Goal: Information Seeking & Learning: Compare options

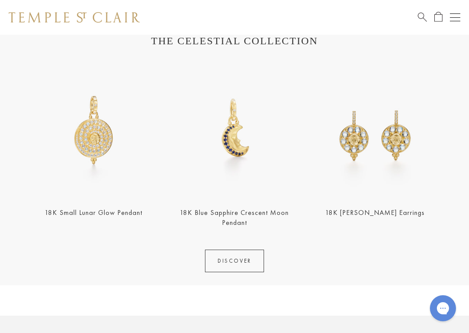
scroll to position [316, 0]
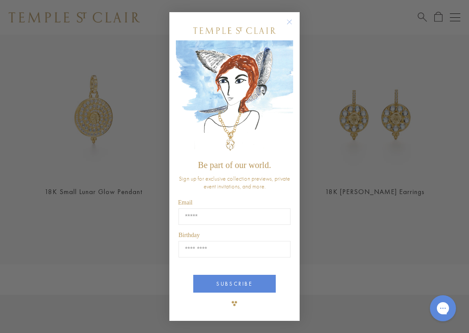
click at [294, 19] on circle "Close dialog" at bounding box center [290, 22] width 10 height 10
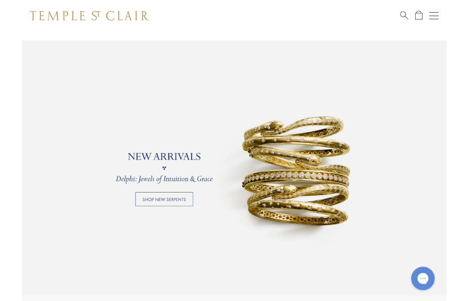
scroll to position [566, 0]
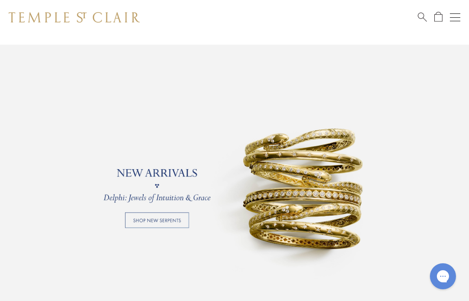
click at [173, 210] on link at bounding box center [234, 186] width 469 height 282
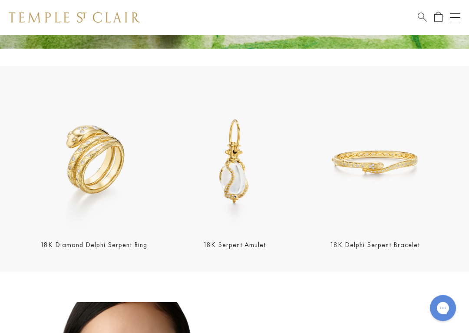
scroll to position [209, 0]
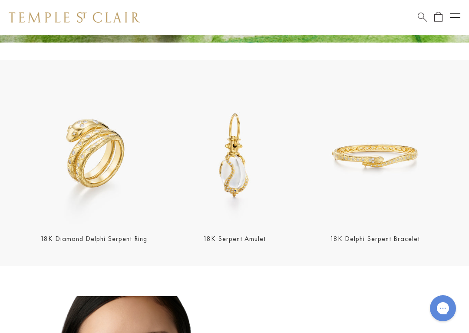
click at [76, 230] on div "18K Diamond Delphi Serpent Ring" at bounding box center [94, 166] width 136 height 156
click at [88, 185] on img at bounding box center [94, 156] width 136 height 136
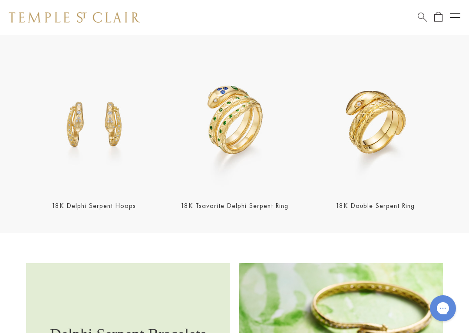
scroll to position [703, 0]
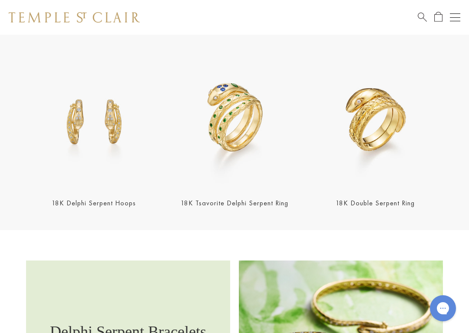
click at [392, 205] on link "18K Double Serpent Ring" at bounding box center [375, 203] width 79 height 9
